Goal: Check status: Check status

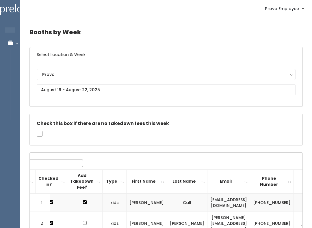
click at [127, 80] on button "Provo" at bounding box center [166, 74] width 259 height 11
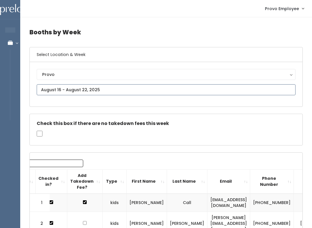
click at [136, 90] on input "text" at bounding box center [166, 89] width 259 height 11
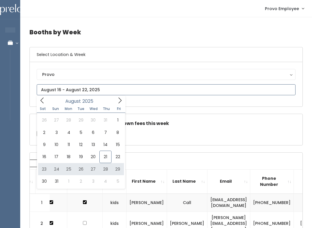
type input "August 23 to August 29"
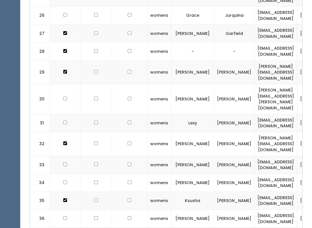
scroll to position [699, 0]
click at [62, 174] on td at bounding box center [65, 183] width 30 height 18
click at [59, 174] on td at bounding box center [65, 183] width 30 height 18
click at [67, 174] on td at bounding box center [65, 183] width 30 height 18
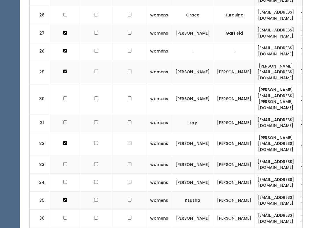
checkbox input "true"
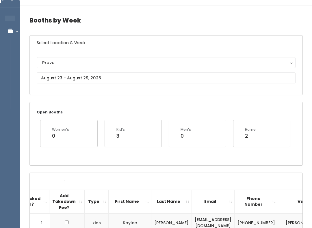
scroll to position [0, 0]
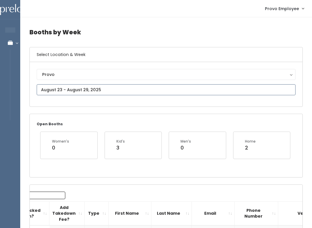
click at [163, 91] on input "text" at bounding box center [166, 89] width 259 height 11
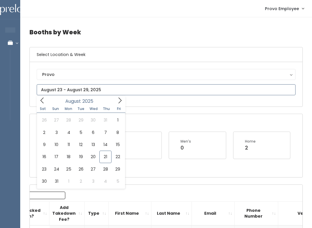
type input "August 23 to August 29"
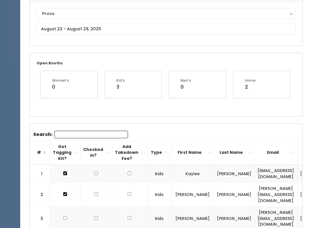
scroll to position [61, 0]
click at [112, 133] on input "Search:" at bounding box center [91, 135] width 74 height 8
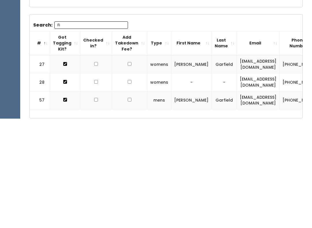
type input "F"
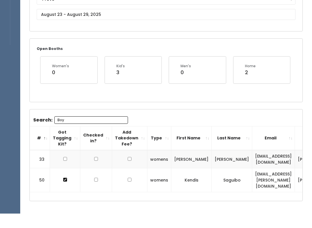
scroll to position [52, 0]
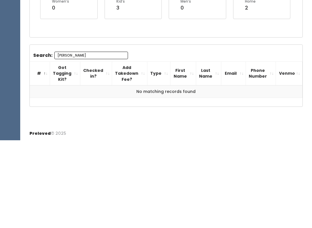
click at [104, 140] on input "[PERSON_NAME]" at bounding box center [91, 144] width 74 height 8
click at [111, 140] on input "[PERSON_NAME]" at bounding box center [91, 144] width 74 height 8
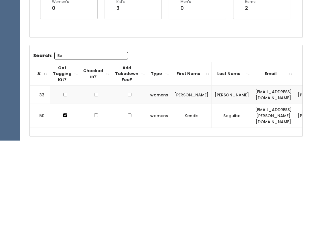
type input "B"
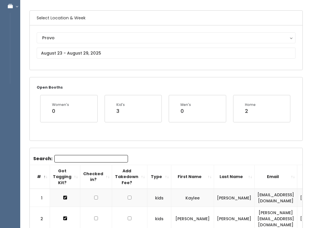
scroll to position [36, 0]
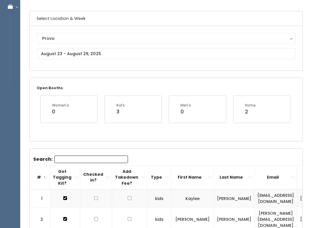
click at [87, 157] on input "Search:" at bounding box center [91, 160] width 74 height 8
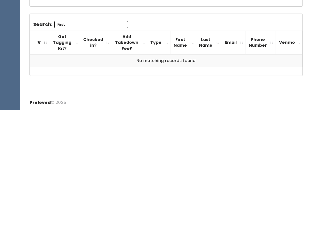
scroll to position [52, 0]
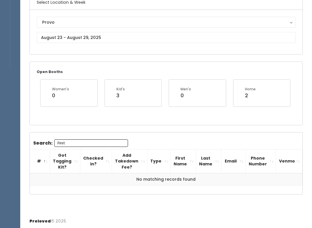
click at [104, 140] on input "First" at bounding box center [91, 144] width 74 height 8
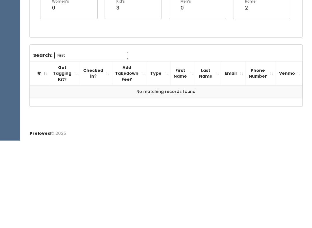
click at [87, 140] on input "First" at bounding box center [91, 144] width 74 height 8
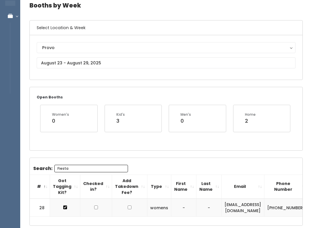
scroll to position [27, 0]
click at [103, 163] on div "Search: Fiesta # Got Tagging Kit? Checked in? Add Takedown Fee? Type First Name…" at bounding box center [166, 192] width 273 height 68
click at [112, 166] on input "Fiesta" at bounding box center [91, 169] width 74 height 8
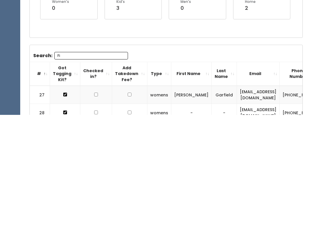
type input "F"
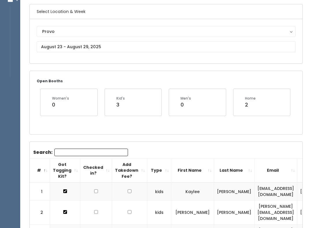
scroll to position [21, 0]
